Goal: Find specific page/section: Find specific page/section

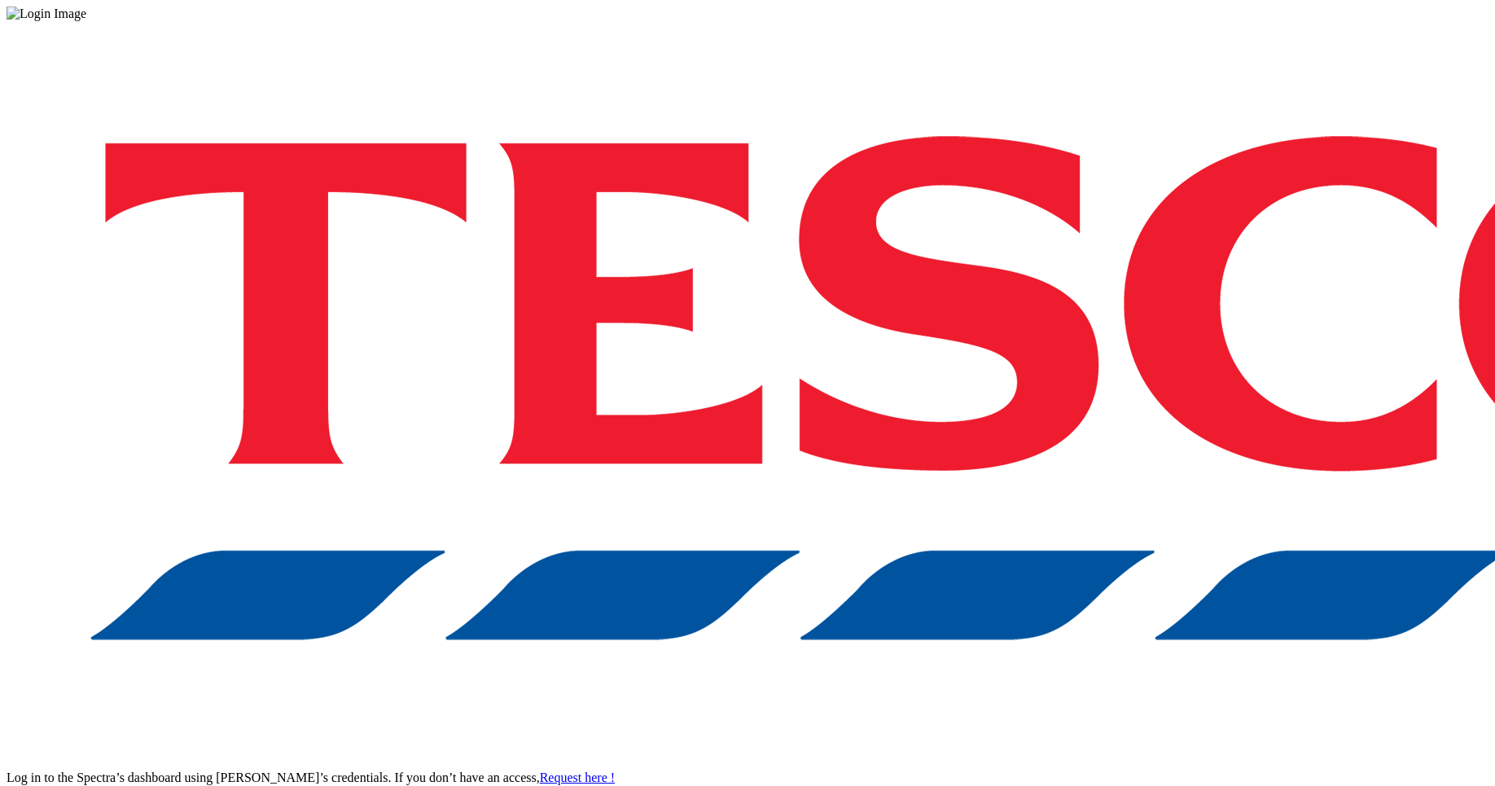
click at [1026, 418] on div "Log in to the Spectra’s dashboard using [PERSON_NAME]’s credentials. If you don…" at bounding box center [748, 425] width 1482 height 809
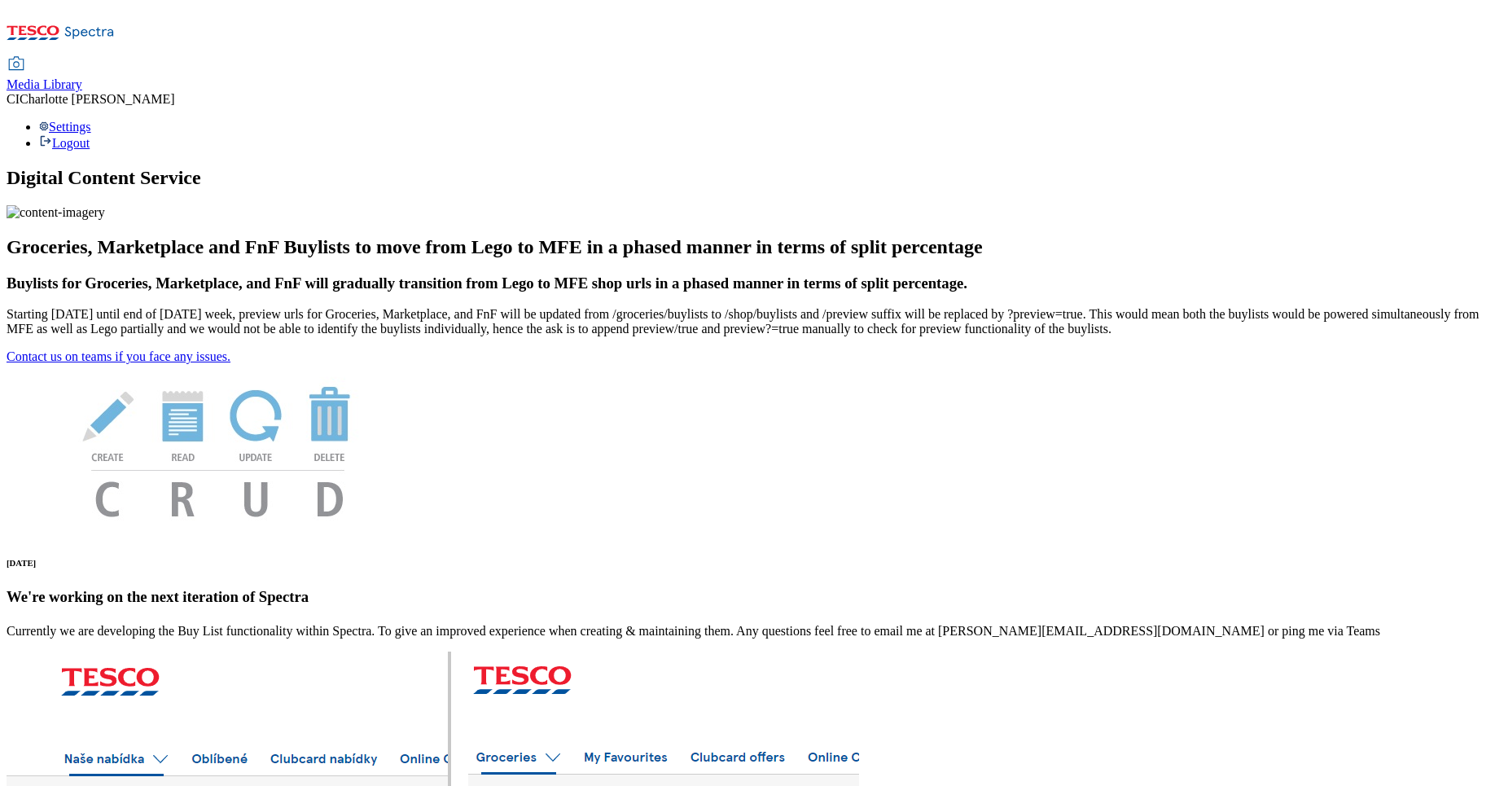
click at [82, 77] on span "Media Library" at bounding box center [45, 84] width 76 height 14
select select "clubcard-boost-uk"
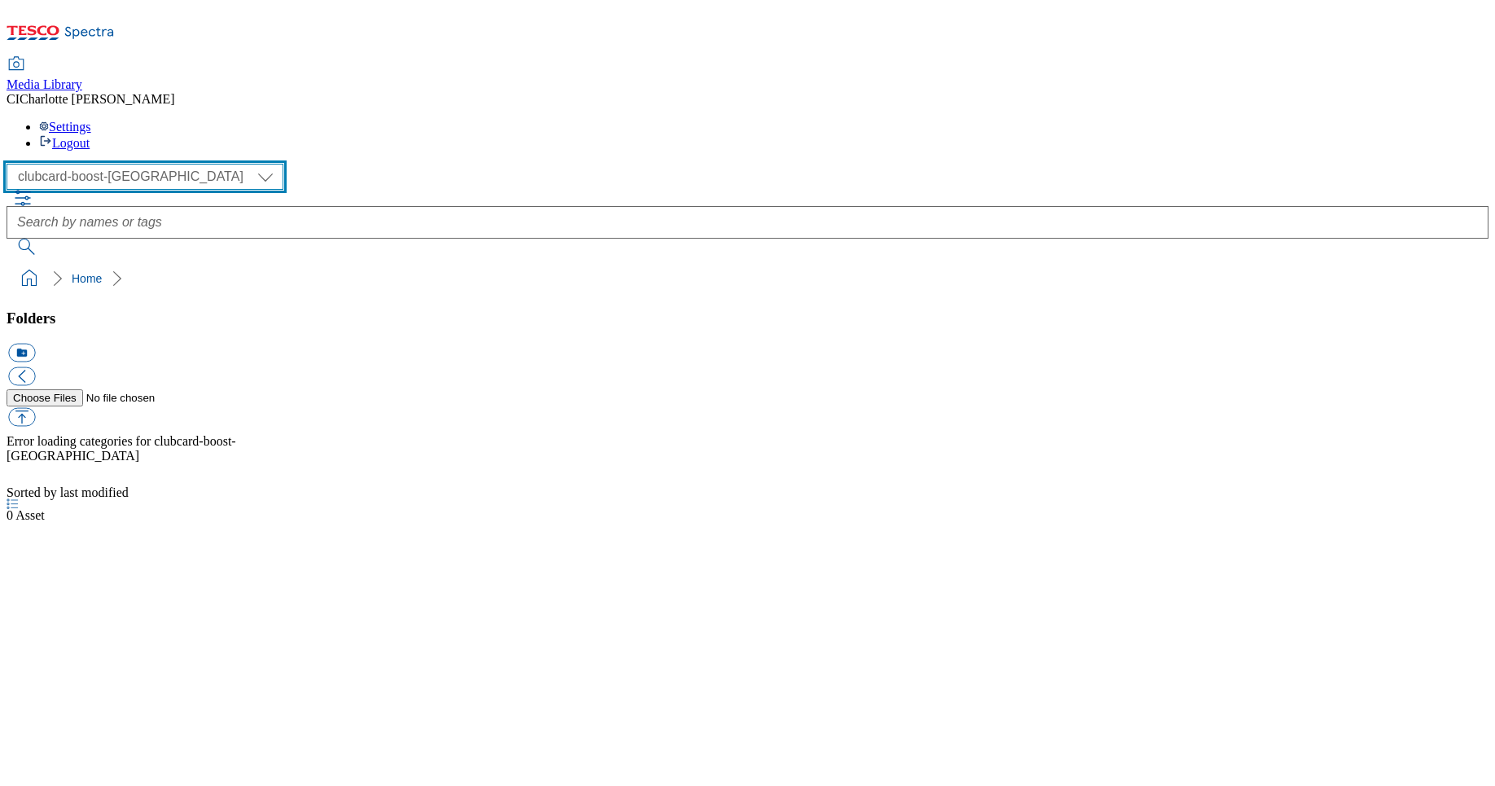
click at [134, 164] on select "Clubcard Boost UK Clubcard Marketing Clubcard ROI clubcard-boost-uk Dotcom UK G…" at bounding box center [145, 177] width 277 height 26
click at [78, 164] on select "Clubcard Boost UK Clubcard Marketing Clubcard ROI clubcard-boost-uk Dotcom UK G…" at bounding box center [145, 177] width 277 height 26
select select "flare-ghs-roi"
click at [11, 164] on select "Clubcard Boost UK Clubcard Marketing Clubcard ROI clubcard-boost-uk Dotcom UK G…" at bounding box center [145, 177] width 277 height 26
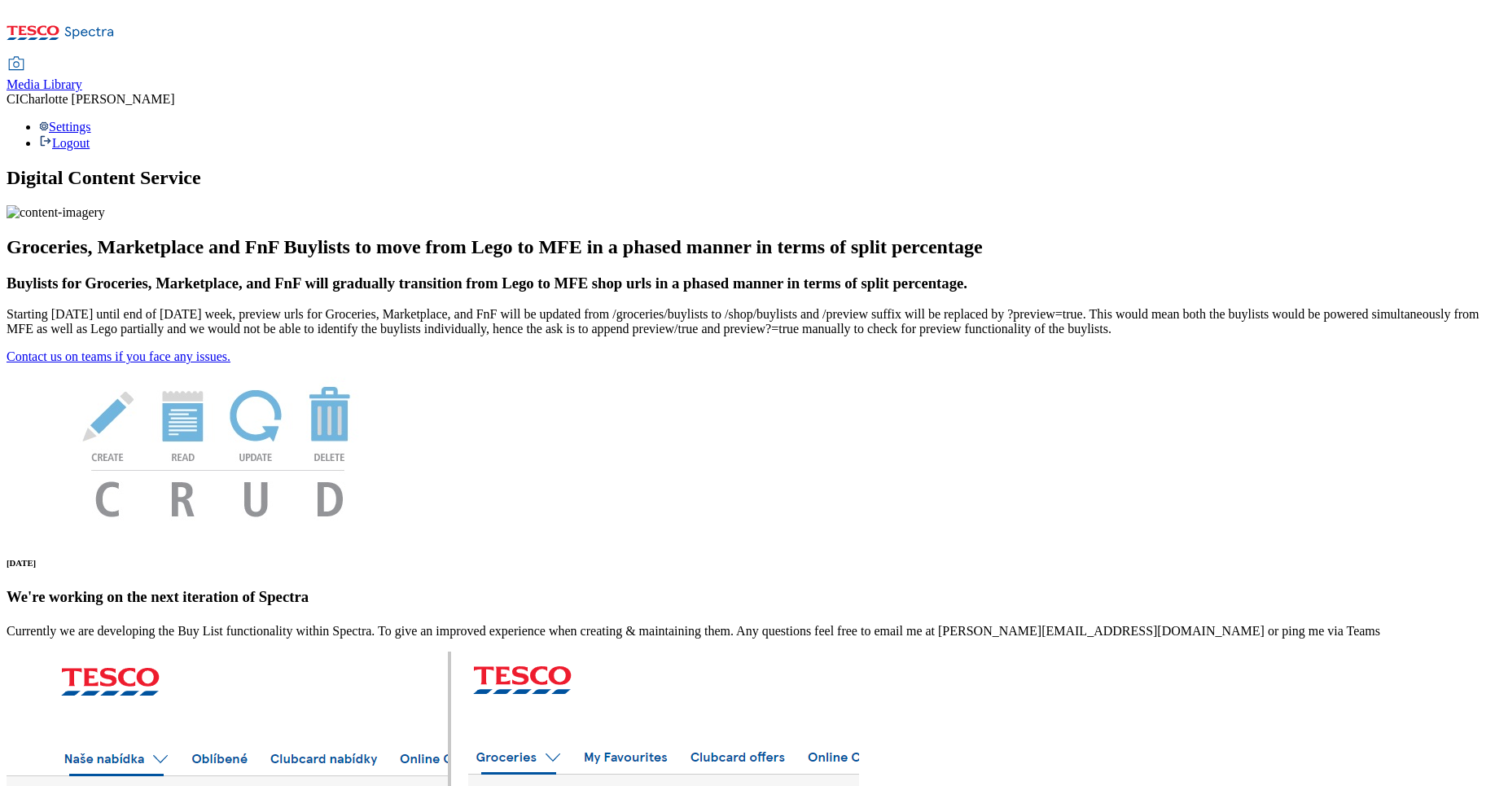
click at [82, 77] on span "Media Library" at bounding box center [45, 84] width 76 height 14
select select "clubcard-boost-uk"
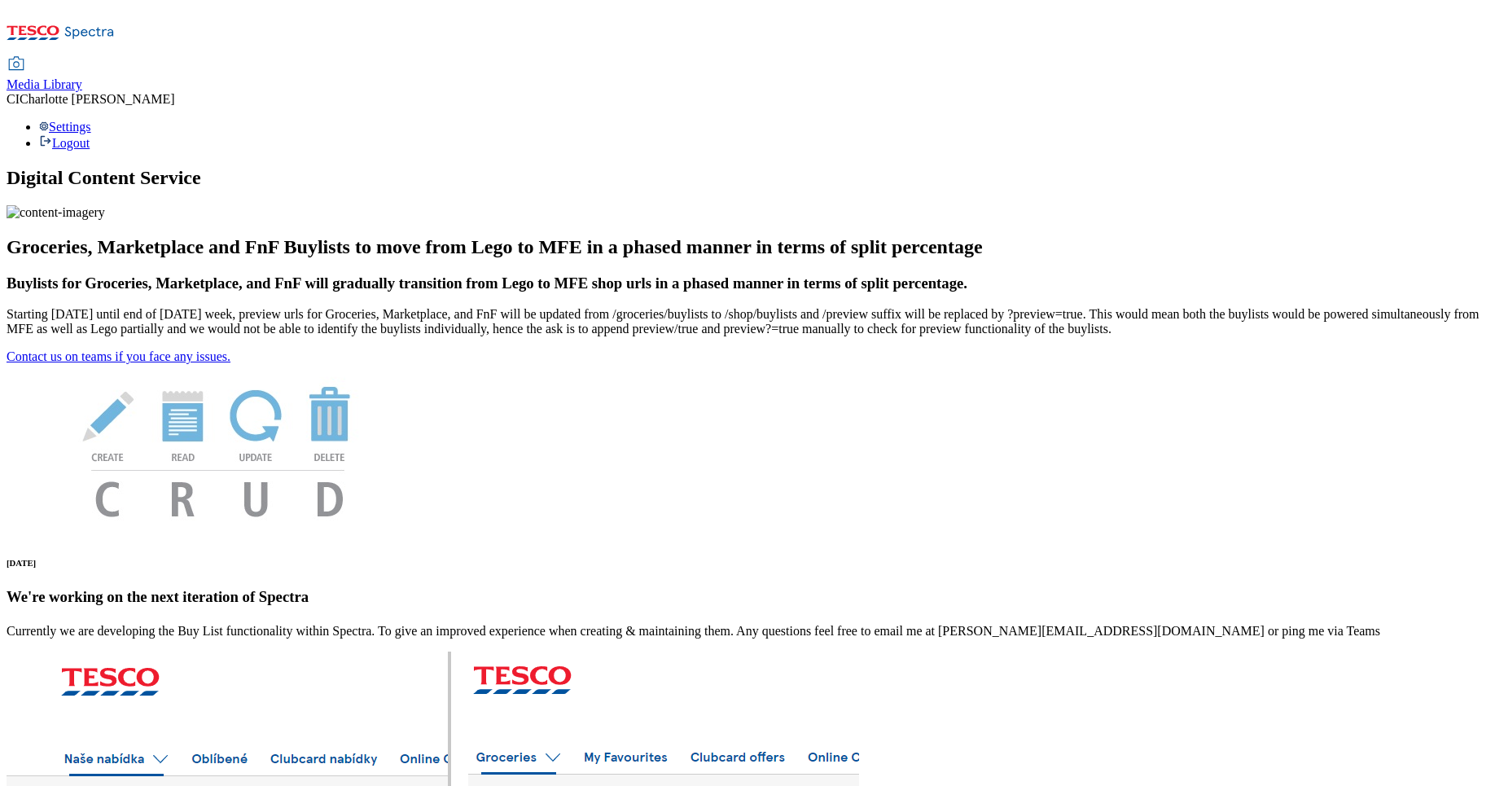
click at [82, 77] on div "Media Library" at bounding box center [45, 84] width 76 height 15
select select "clubcard-boost-[GEOGRAPHIC_DATA]"
